Goal: Task Accomplishment & Management: Manage account settings

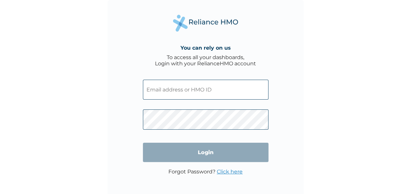
click at [167, 92] on input "text" at bounding box center [205, 90] width 125 height 20
click at [167, 89] on input "text" at bounding box center [205, 90] width 125 height 20
click at [174, 91] on input "text" at bounding box center [205, 90] width 125 height 20
paste input "FCL/10420/A"
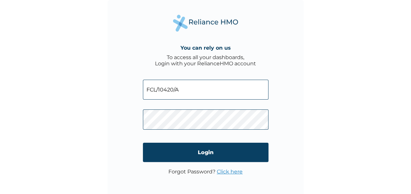
type input "FCL/10420/A"
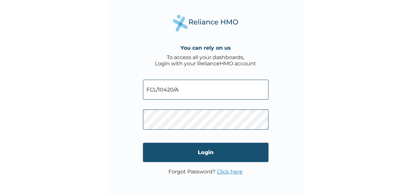
drag, startPoint x: 229, startPoint y: 149, endPoint x: 226, endPoint y: 151, distance: 3.7
click at [228, 150] on input "Login" at bounding box center [205, 152] width 125 height 19
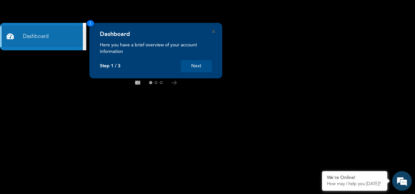
click at [196, 62] on button "Next" at bounding box center [196, 66] width 31 height 12
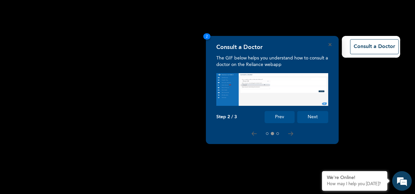
click at [331, 47] on div "Consult a Doctor The GIF below helps you understand how to consult a doctor on …" at bounding box center [272, 90] width 133 height 108
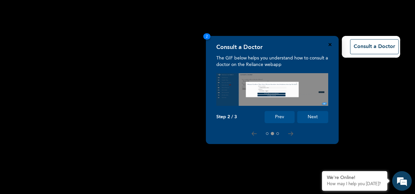
click at [330, 44] on icon "Close" at bounding box center [330, 44] width 3 height 3
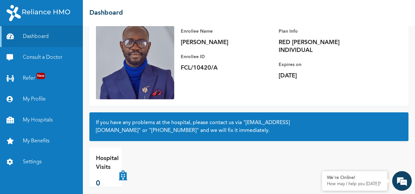
scroll to position [59, 0]
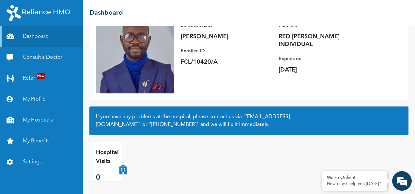
click at [34, 161] on link "Settings" at bounding box center [41, 162] width 83 height 21
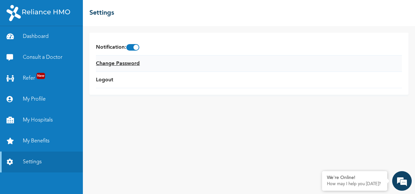
click at [108, 60] on link "Change Password" at bounding box center [118, 64] width 44 height 8
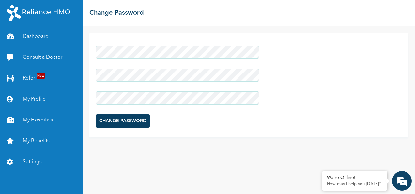
click at [133, 121] on input "CHANGE PASSWORD" at bounding box center [123, 120] width 54 height 13
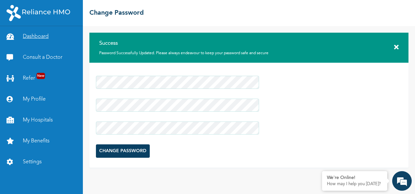
click at [33, 33] on link "Dashboard" at bounding box center [41, 36] width 83 height 21
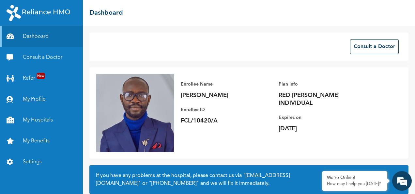
click at [24, 101] on link "My Profile" at bounding box center [41, 99] width 83 height 21
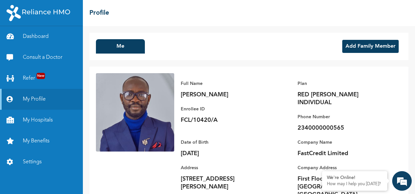
click at [333, 124] on p "2340000000565" at bounding box center [343, 128] width 91 height 8
drag, startPoint x: 340, startPoint y: 120, endPoint x: 294, endPoint y: 121, distance: 45.7
click at [298, 124] on p "2340000000565" at bounding box center [343, 128] width 91 height 8
drag, startPoint x: 294, startPoint y: 121, endPoint x: 325, endPoint y: 121, distance: 31.4
click at [325, 124] on p "2340000000565" at bounding box center [343, 128] width 91 height 8
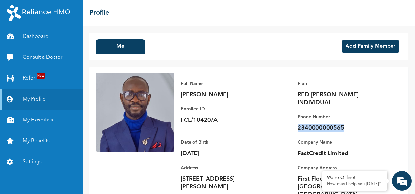
click at [292, 122] on div "Full Name OLUGBENGA ALONGE Enrollee ID FCL/10420/A Plan RED BERYL INDIVIDUAL Ph…" at bounding box center [288, 147] width 228 height 148
click at [254, 122] on p "FCL/10420/A" at bounding box center [226, 120] width 91 height 8
